Goal: Task Accomplishment & Management: Manage account settings

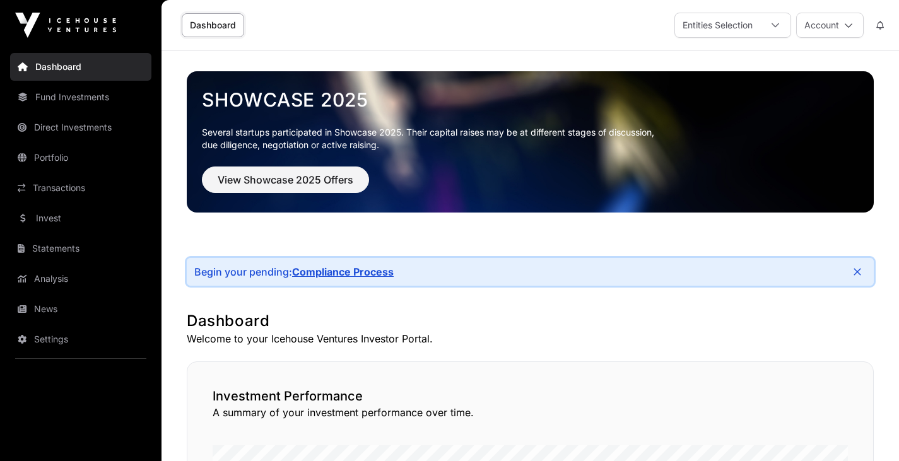
click at [377, 275] on link "Compliance Process" at bounding box center [343, 272] width 102 height 13
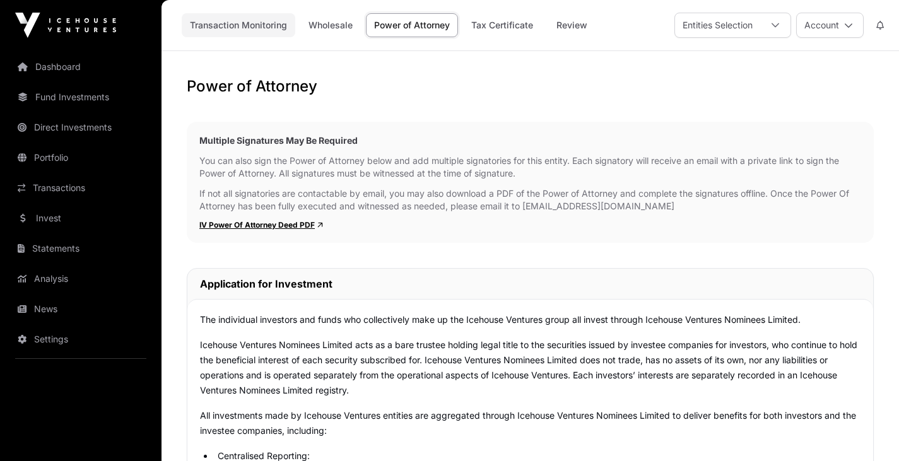
click at [245, 30] on link "Transaction Monitoring" at bounding box center [239, 25] width 114 height 24
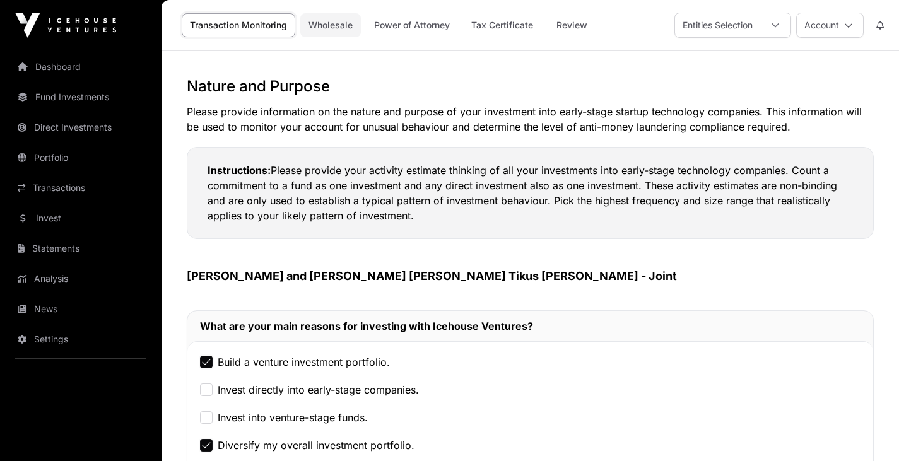
click at [332, 20] on link "Wholesale" at bounding box center [330, 25] width 61 height 24
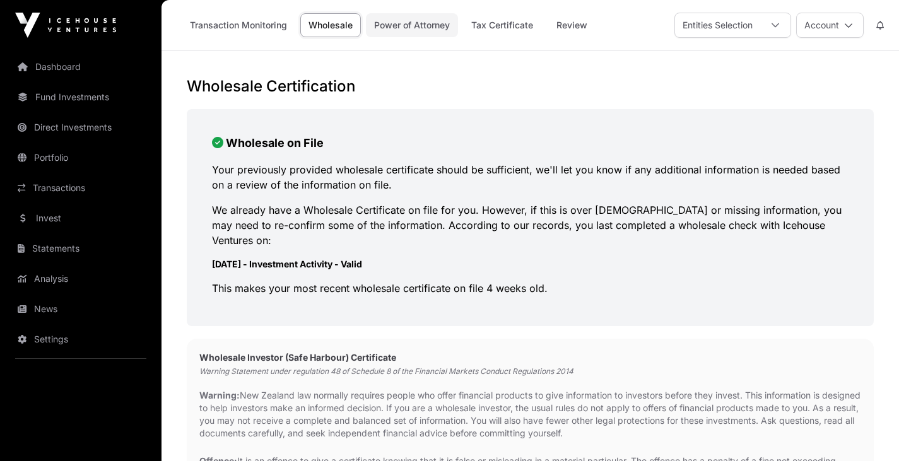
click at [416, 27] on link "Power of Attorney" at bounding box center [412, 25] width 92 height 24
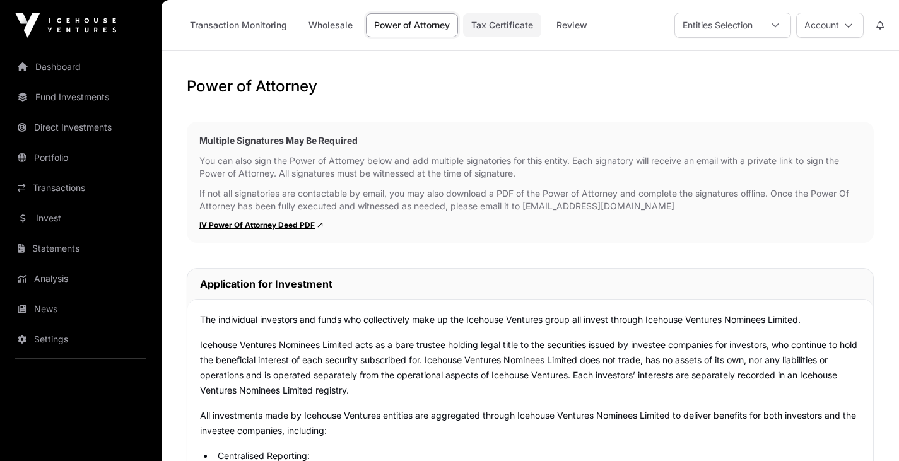
click at [503, 25] on link "Tax Certificate" at bounding box center [502, 25] width 78 height 24
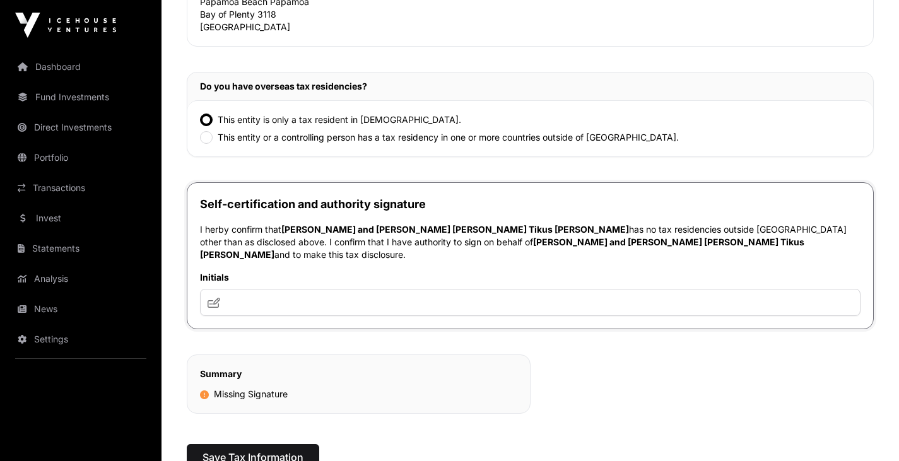
scroll to position [297, 0]
click at [228, 295] on input "text" at bounding box center [530, 301] width 661 height 27
drag, startPoint x: 243, startPoint y: 290, endPoint x: 398, endPoint y: 285, distance: 155.3
click at [398, 288] on input "text" at bounding box center [530, 301] width 661 height 27
type input "**********"
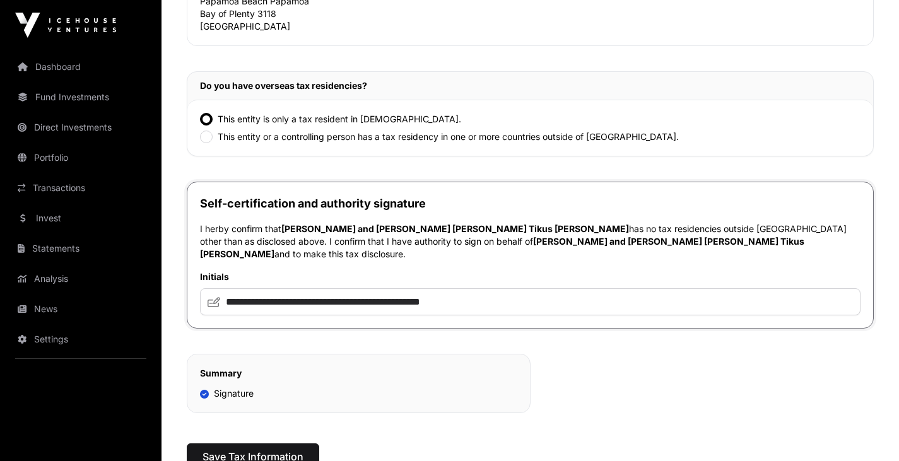
click at [680, 391] on div "Tax Certificate Instructions As a company, trust or joint shareholding you may …" at bounding box center [530, 113] width 687 height 601
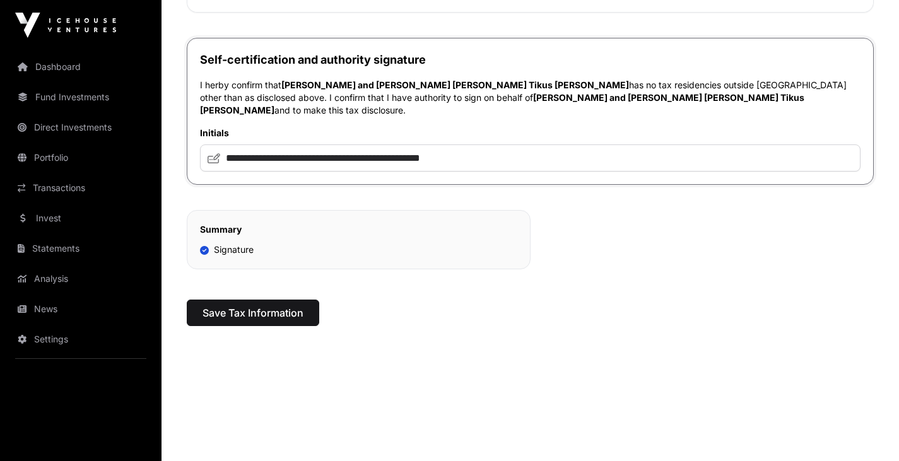
scroll to position [443, 0]
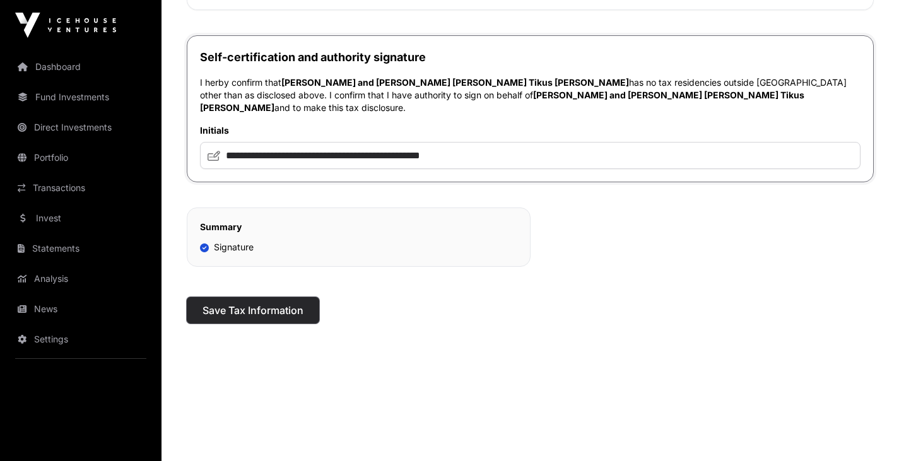
click at [268, 306] on span "Save Tax Information" at bounding box center [253, 310] width 101 height 15
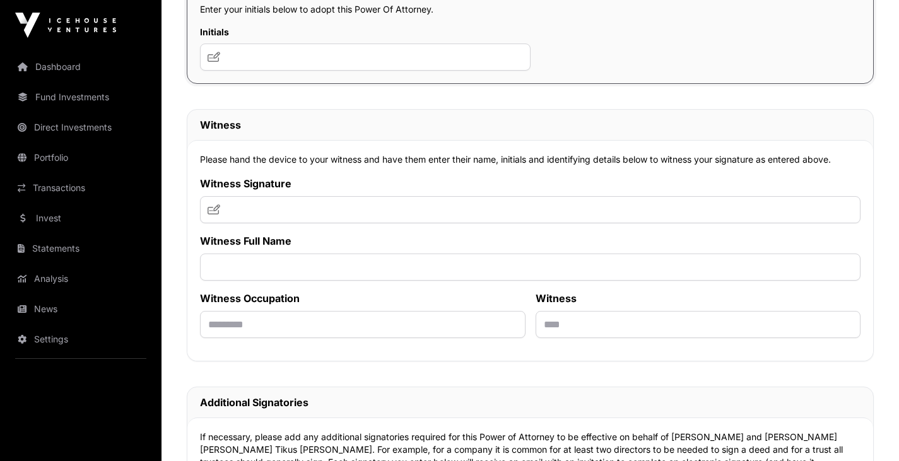
scroll to position [7566, 0]
click at [233, 71] on input "text" at bounding box center [365, 57] width 331 height 27
type input "**********"
click at [215, 62] on icon at bounding box center [214, 57] width 13 height 10
click at [560, 85] on div "**********" at bounding box center [530, 24] width 687 height 122
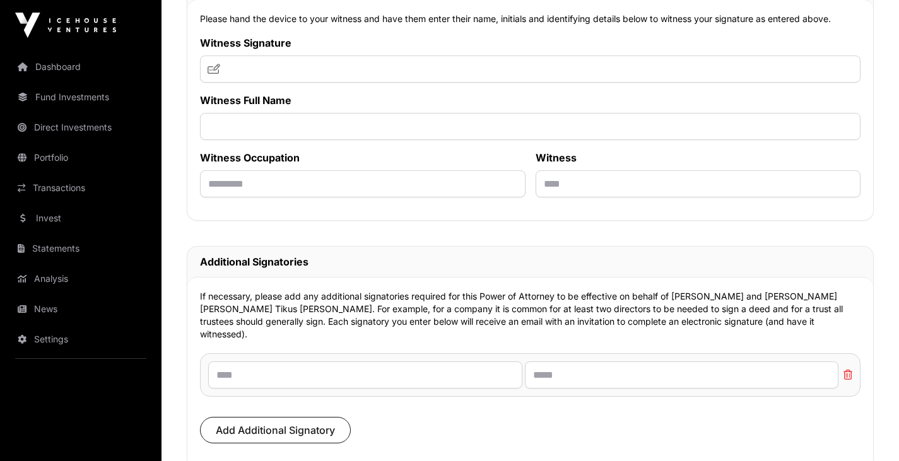
scroll to position [7708, 0]
click at [555, 197] on input "text" at bounding box center [699, 183] width 326 height 27
type input "*"
type input "*******"
click at [220, 197] on input "text" at bounding box center [363, 183] width 326 height 27
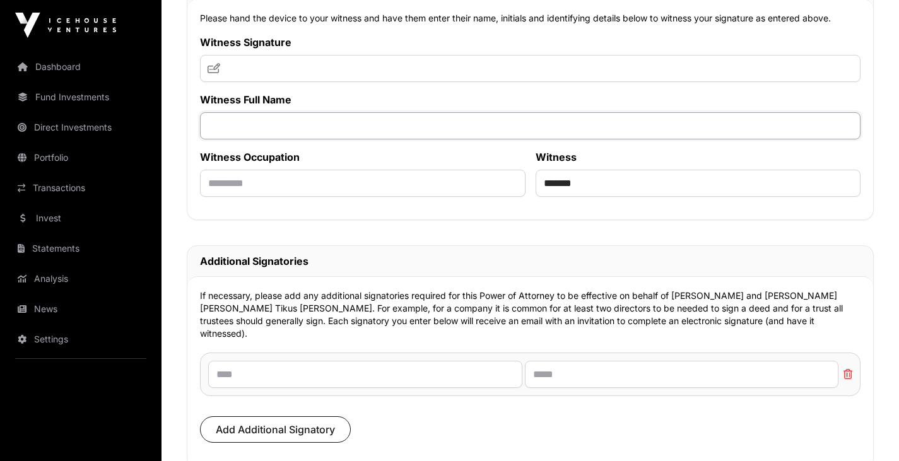
click at [211, 139] on input "text" at bounding box center [530, 125] width 661 height 27
click at [231, 139] on input "**********" at bounding box center [530, 125] width 661 height 27
click at [249, 139] on input "**********" at bounding box center [530, 125] width 661 height 27
type input "**********"
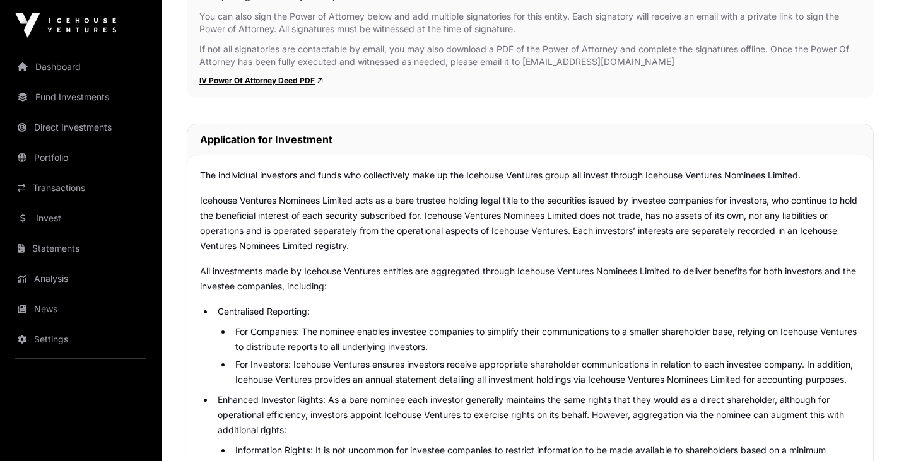
scroll to position [0, 0]
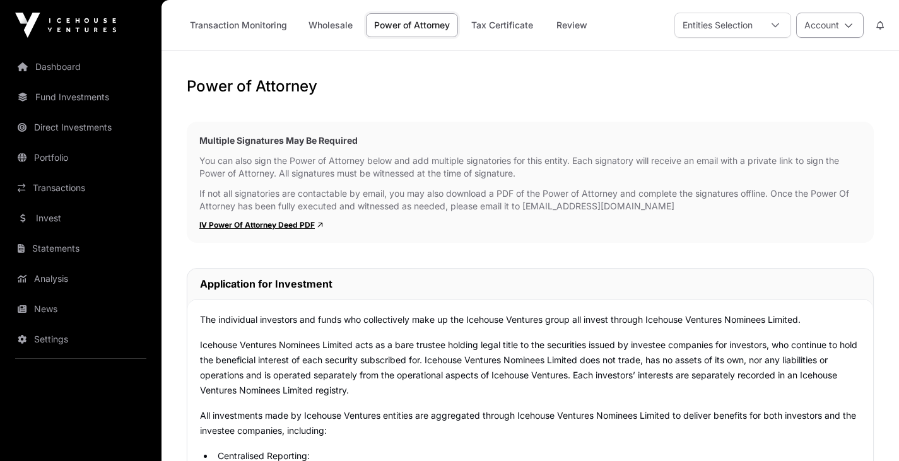
click at [849, 26] on icon at bounding box center [848, 25] width 9 height 9
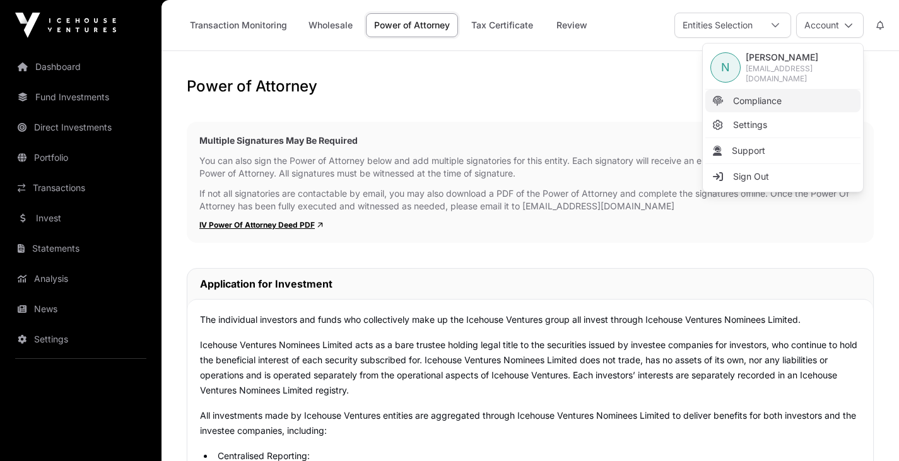
click at [765, 98] on span "Compliance" at bounding box center [757, 101] width 49 height 13
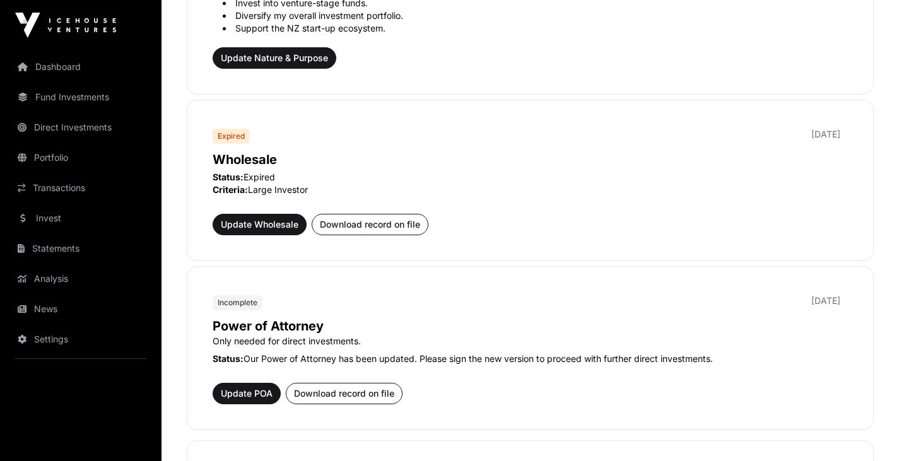
scroll to position [553, 0]
click at [256, 221] on span "Update Wholesale" at bounding box center [260, 224] width 78 height 13
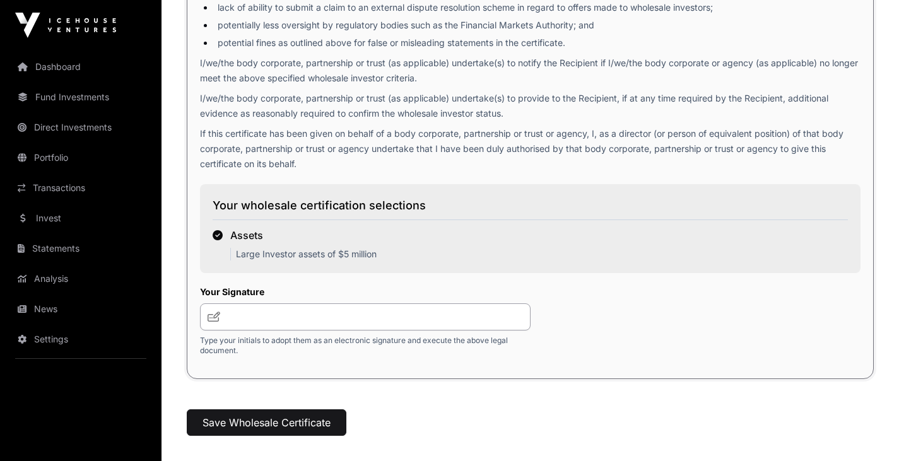
scroll to position [1961, 0]
click at [229, 317] on input "text" at bounding box center [365, 316] width 331 height 27
type input "**********"
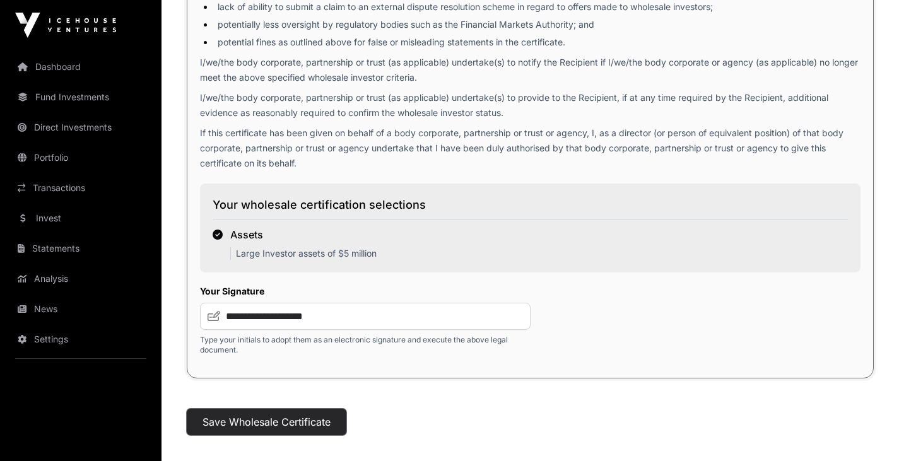
click at [281, 428] on button "Save Wholesale Certificate" at bounding box center [267, 422] width 160 height 27
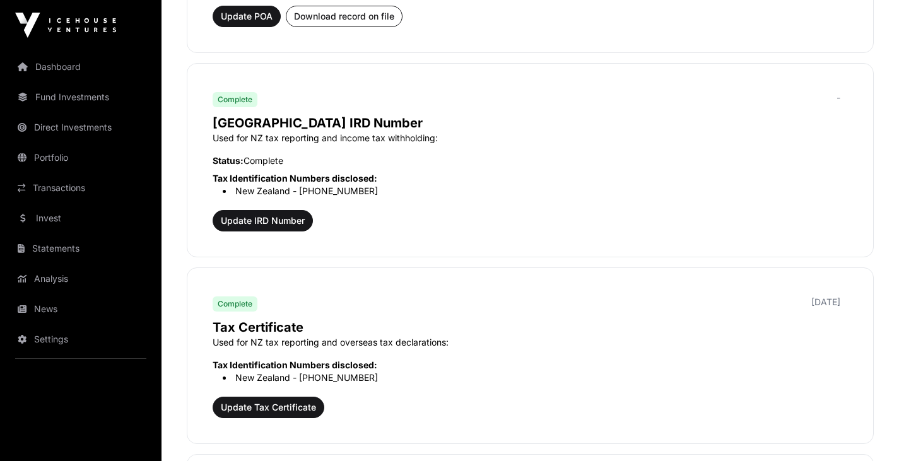
scroll to position [991, 0]
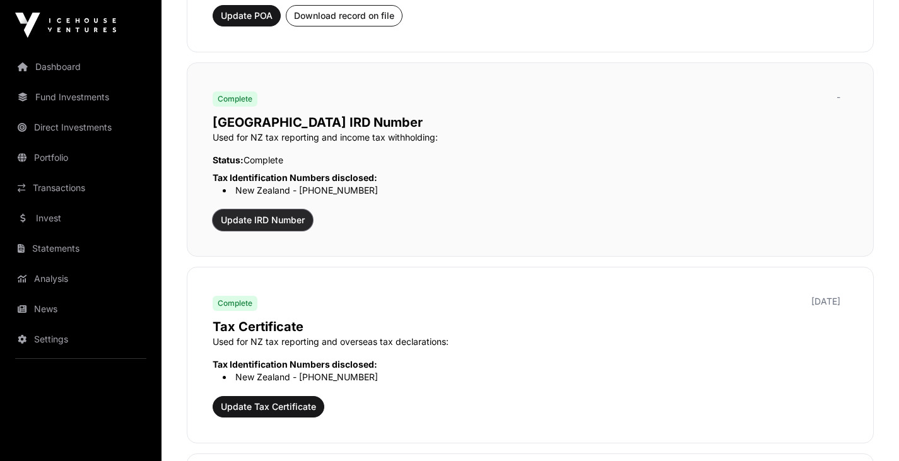
click at [283, 220] on span "Update IRD Number" at bounding box center [263, 220] width 84 height 13
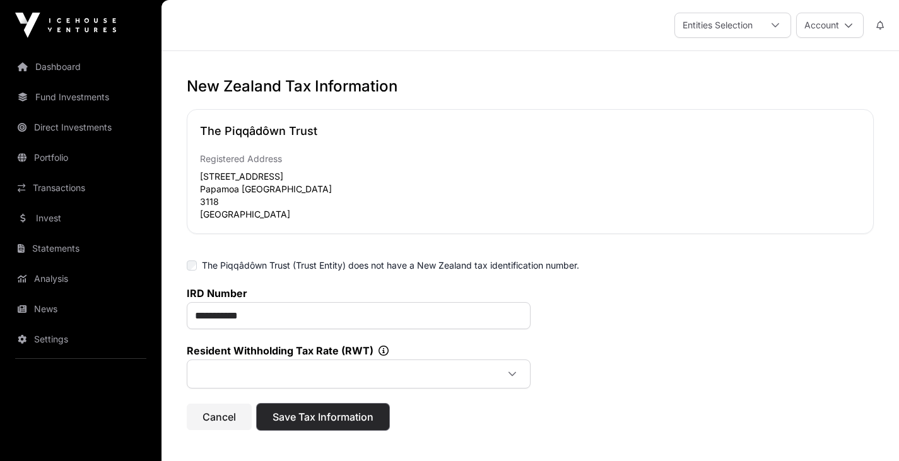
click at [331, 421] on span "Save Tax Information" at bounding box center [323, 417] width 101 height 15
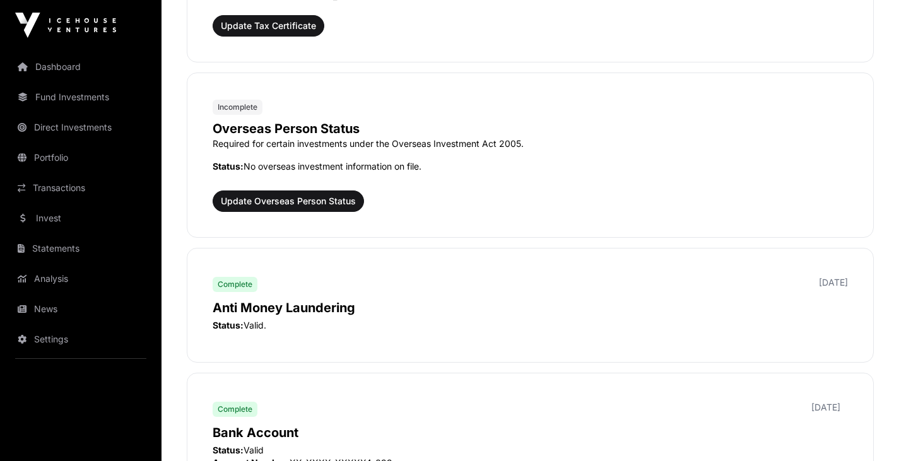
scroll to position [1373, 0]
click at [300, 201] on span "Update Overseas Person Status" at bounding box center [288, 200] width 135 height 13
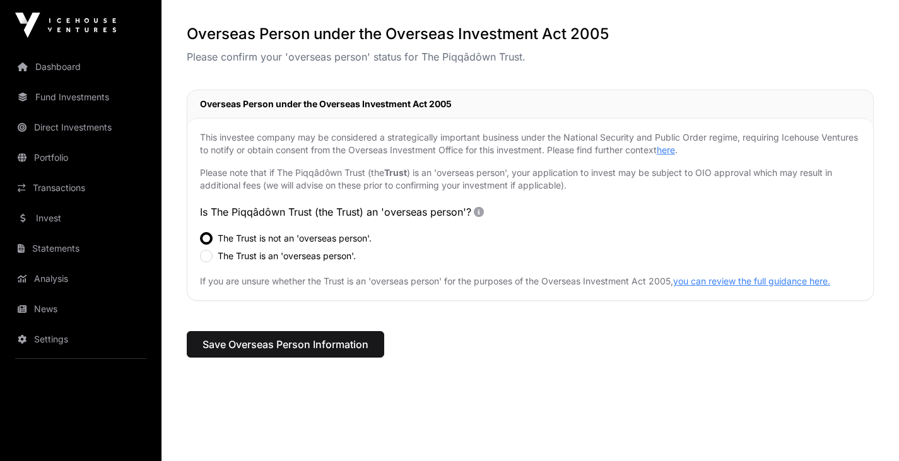
scroll to position [55, 0]
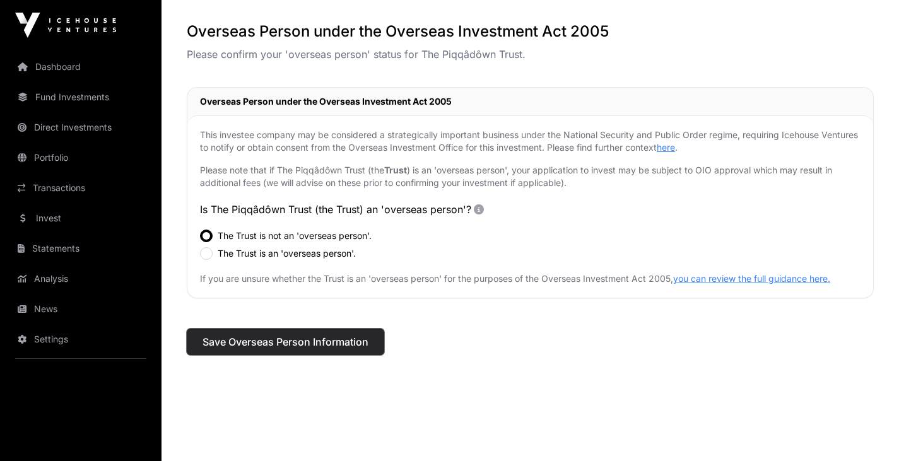
click at [318, 341] on span "Save Overseas Person Information" at bounding box center [286, 341] width 166 height 15
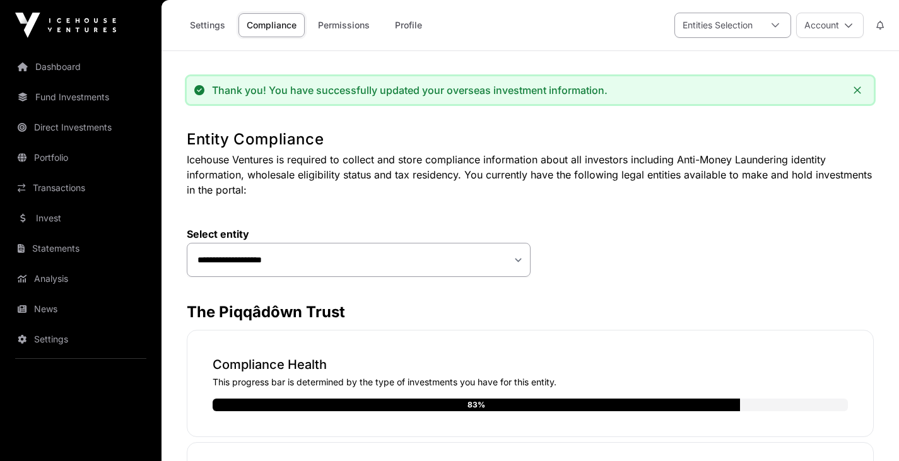
click at [776, 27] on icon at bounding box center [775, 25] width 9 height 9
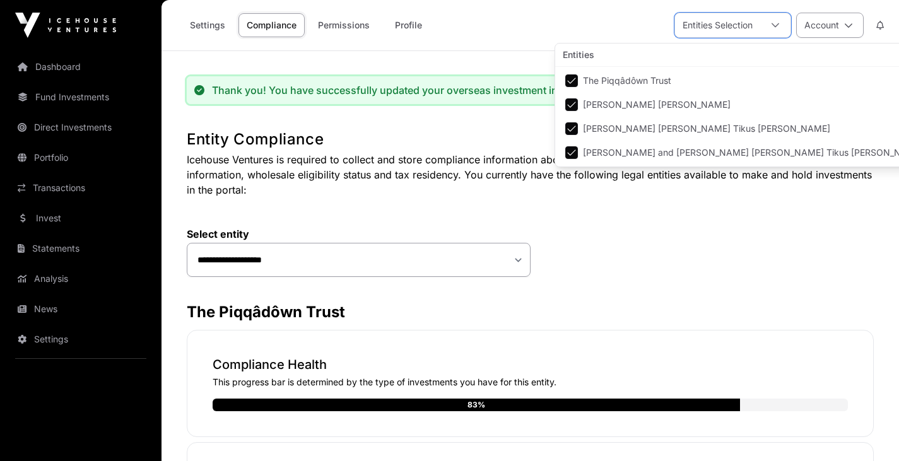
click at [847, 28] on icon at bounding box center [848, 25] width 9 height 9
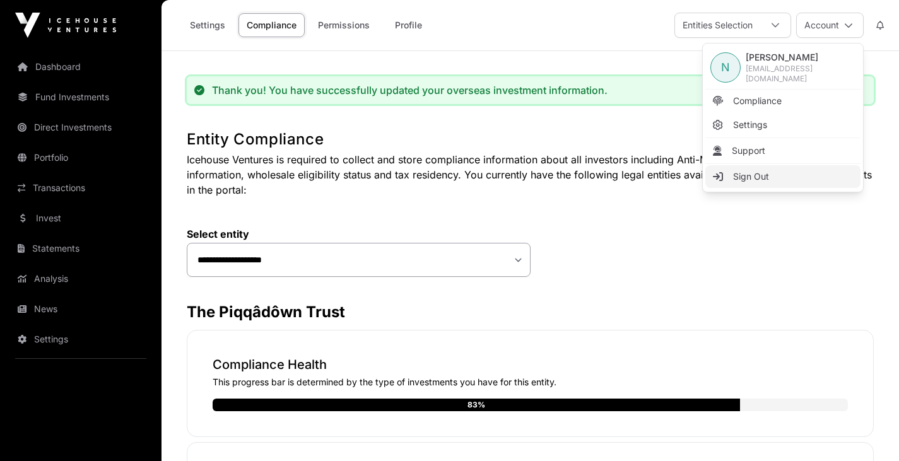
click at [787, 168] on link "Sign Out" at bounding box center [783, 176] width 155 height 23
